Goal: Information Seeking & Learning: Compare options

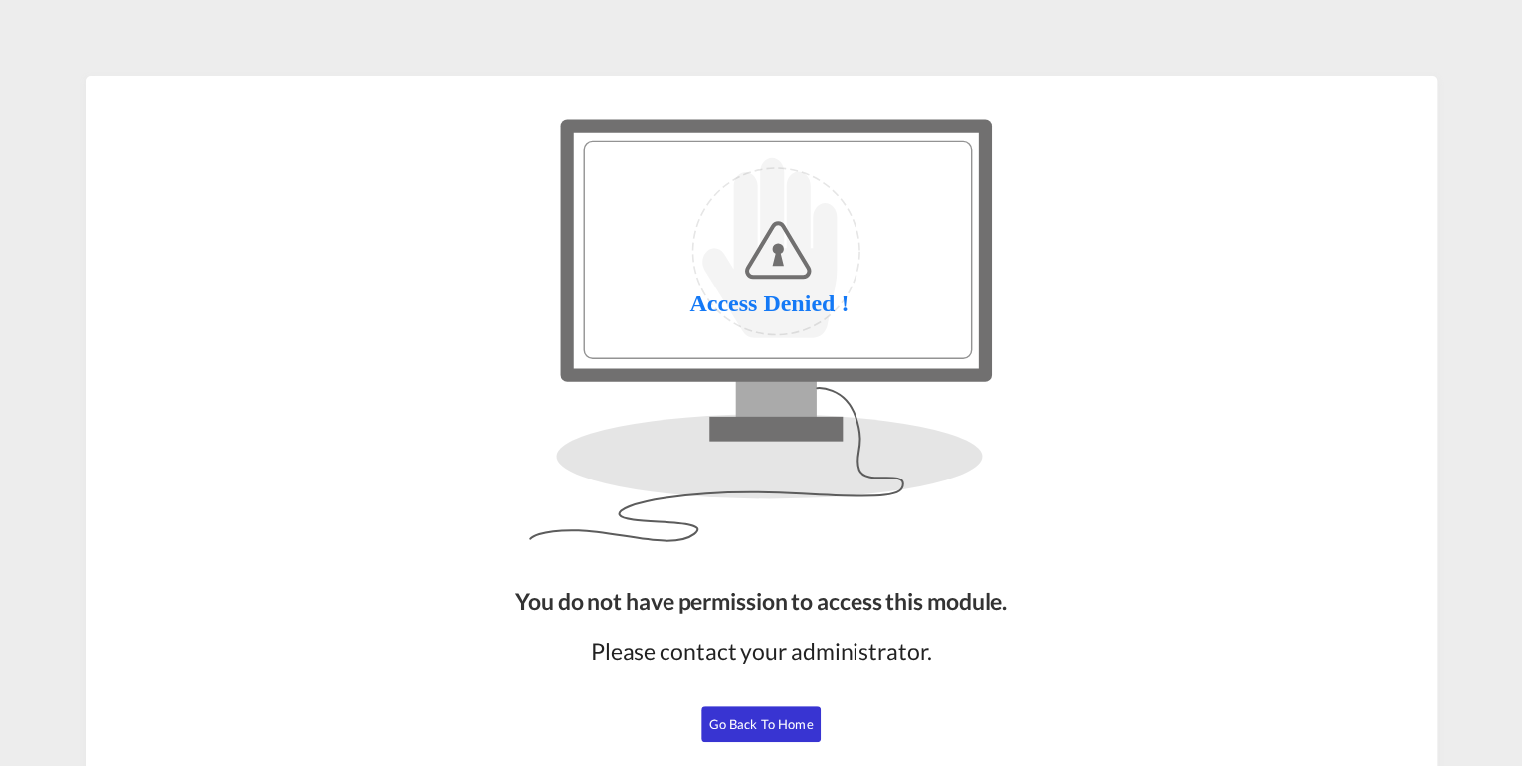
click at [737, 716] on span "Go Back to Home" at bounding box center [761, 724] width 104 height 16
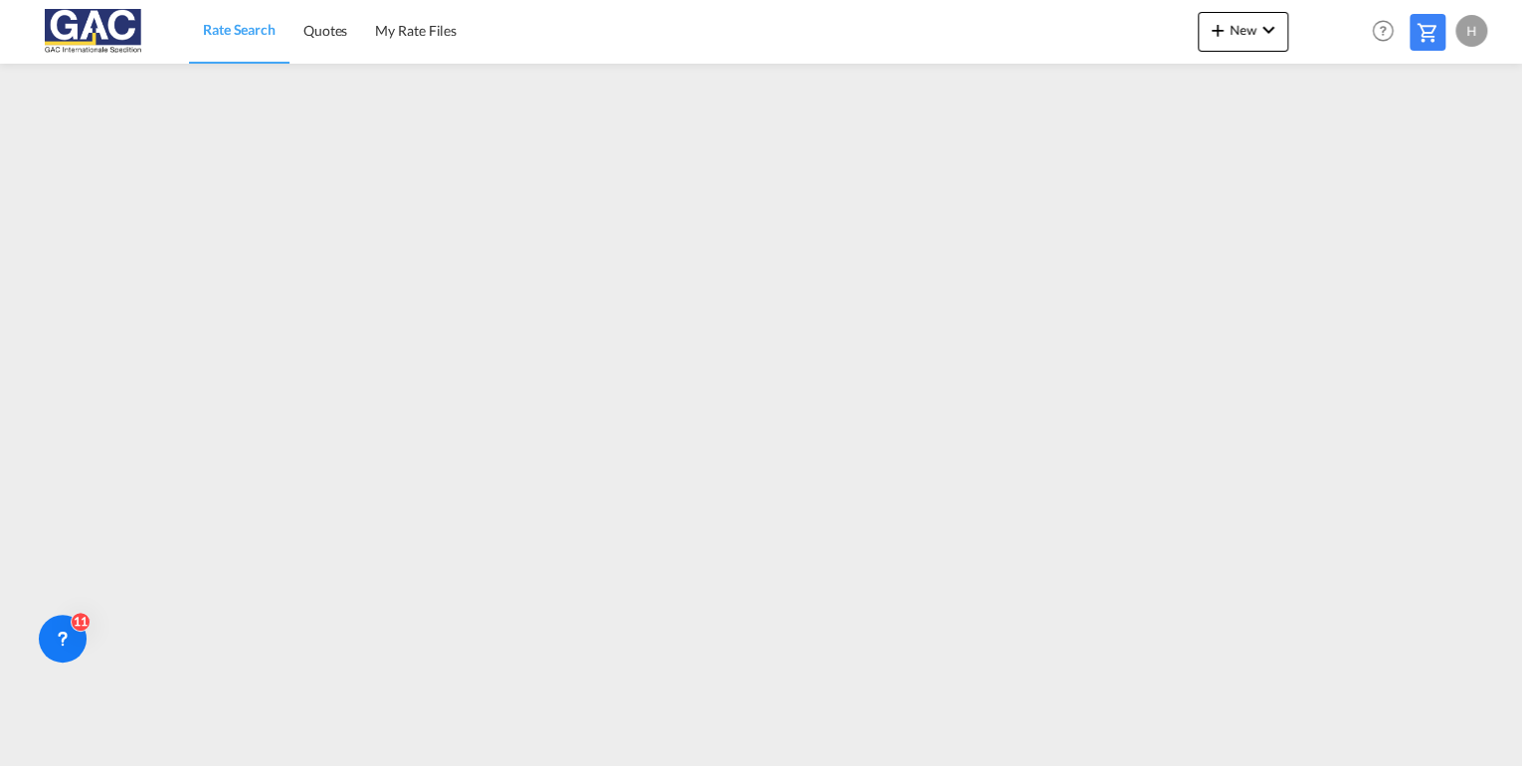
click at [253, 31] on span "Rate Search" at bounding box center [239, 29] width 73 height 17
